Goal: Communication & Community: Answer question/provide support

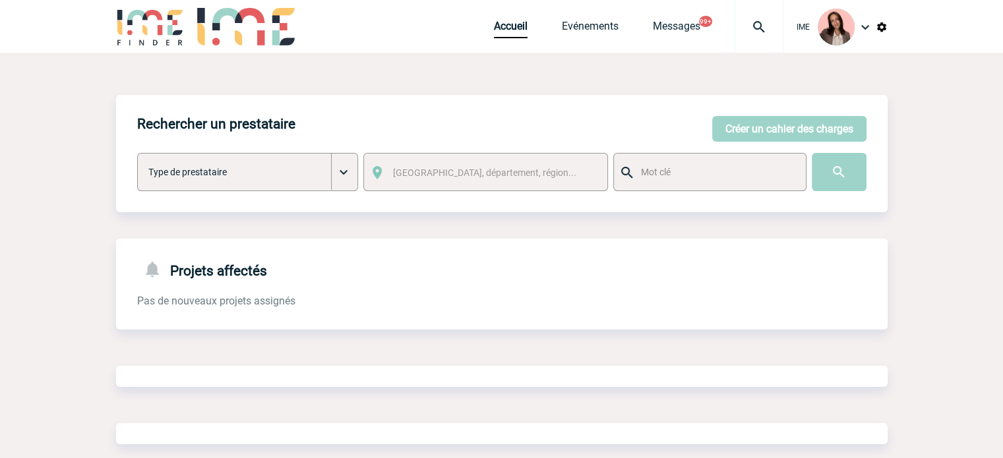
click at [743, 26] on img at bounding box center [758, 27] width 47 height 16
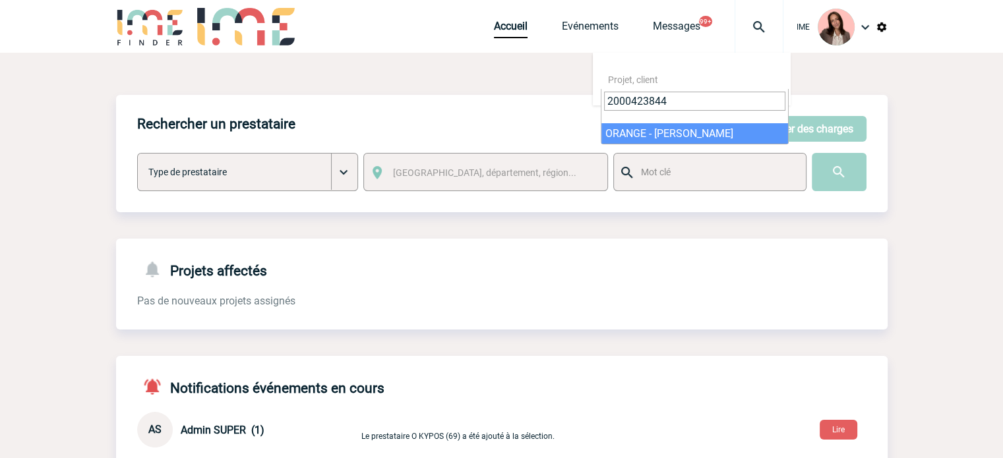
type input "2000423844"
select select "23345"
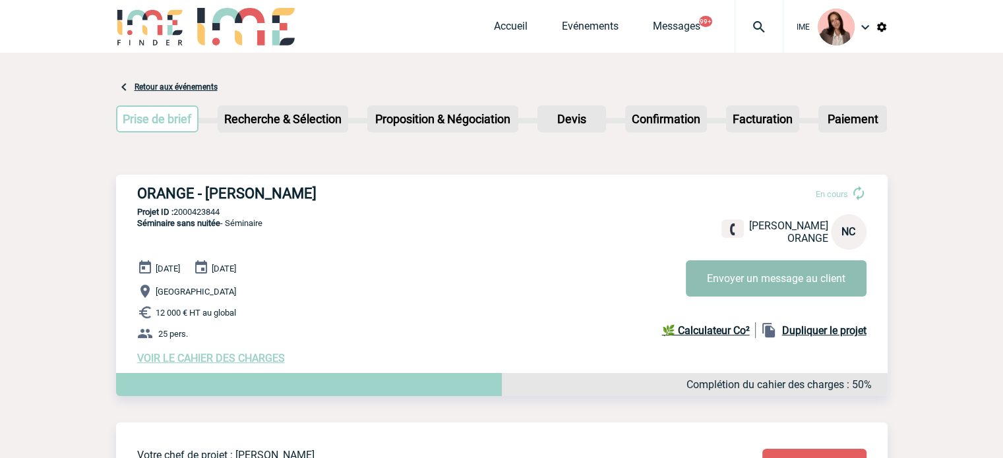
click at [786, 291] on button "Envoyer un message au client" at bounding box center [776, 279] width 181 height 36
